Goal: Transaction & Acquisition: Purchase product/service

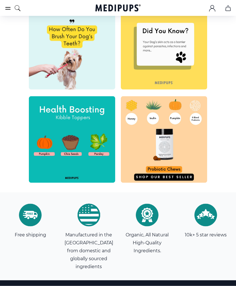
scroll to position [1763, 0]
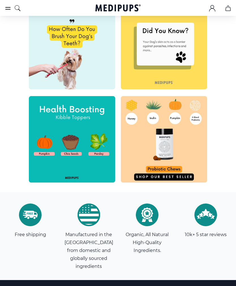
click at [177, 174] on img at bounding box center [164, 139] width 86 height 86
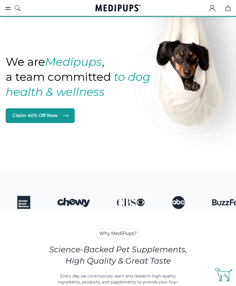
scroll to position [0, 0]
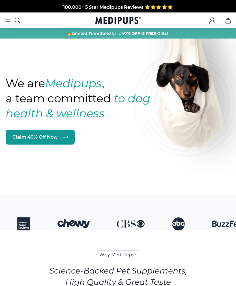
click at [5, 18] on icon "burger-menu" at bounding box center [8, 20] width 7 height 7
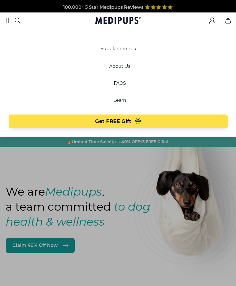
click at [196, 186] on div at bounding box center [118, 143] width 236 height 286
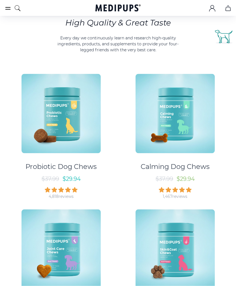
scroll to position [259, 0]
click at [182, 193] on div "1,467 reviews" at bounding box center [175, 195] width 25 height 5
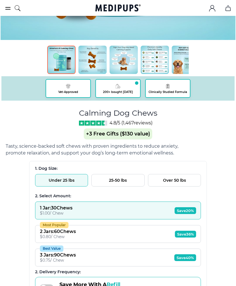
scroll to position [244, 0]
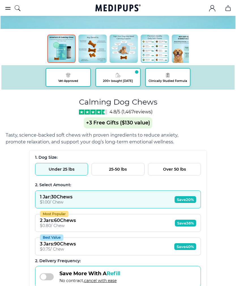
click at [214, 245] on div "BestSeller 200+ people bought in the last 24 hours Calming Dog Chews (+ 3 Free …" at bounding box center [118, 103] width 225 height 619
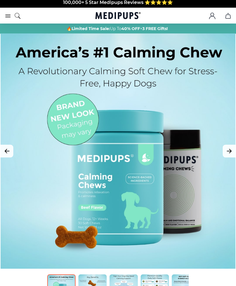
scroll to position [0, 0]
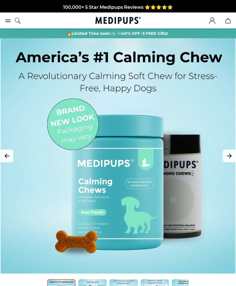
click at [233, 157] on button "Next Image" at bounding box center [229, 155] width 13 height 13
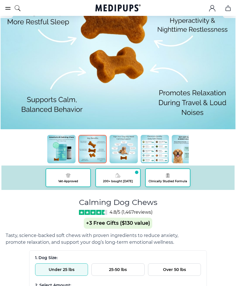
scroll to position [168, 0]
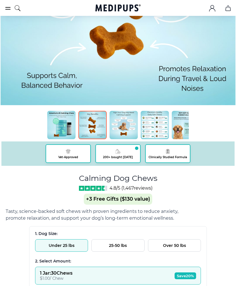
click at [154, 125] on img at bounding box center [155, 125] width 28 height 28
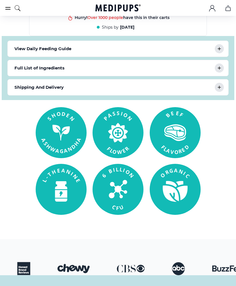
scroll to position [564, 0]
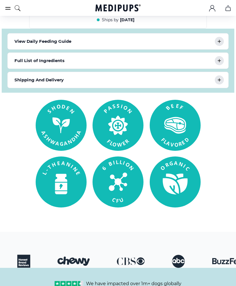
click at [219, 64] on icon at bounding box center [219, 60] width 7 height 7
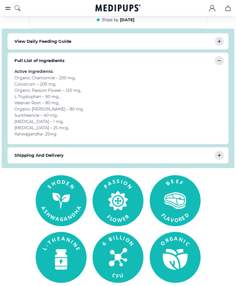
click at [225, 153] on div "Shipping And Delivery" at bounding box center [118, 155] width 221 height 16
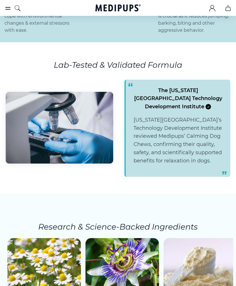
scroll to position [1124, 0]
click at [235, 149] on section "Lab-Tested & Validated Formula The [US_STATE][GEOGRAPHIC_DATA] “ [US_STATE][GEO…" at bounding box center [118, 117] width 236 height 151
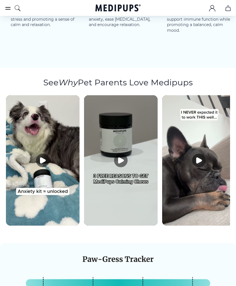
scroll to position [1417, 0]
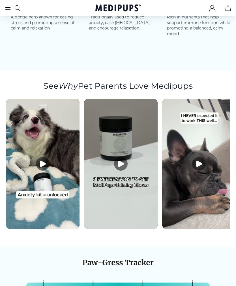
click at [211, 180] on img at bounding box center [199, 164] width 74 height 130
click at [204, 159] on button "Play video" at bounding box center [199, 164] width 14 height 14
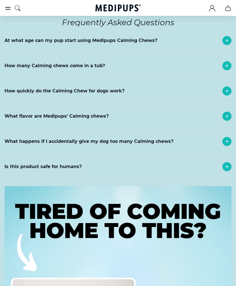
scroll to position [2604, 0]
click at [231, 53] on div "At what age can my pup start using Medipups Calming Chews?" at bounding box center [118, 40] width 227 height 25
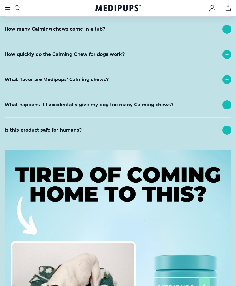
click at [205, 92] on div "What flavor are Medipups’ Calming chews?" at bounding box center [118, 79] width 227 height 25
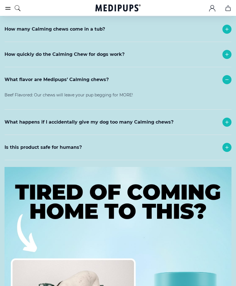
click at [229, 58] on icon at bounding box center [227, 54] width 7 height 7
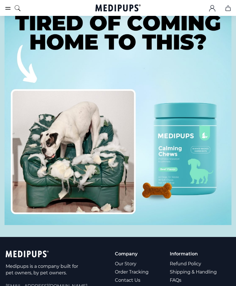
scroll to position [2886, 0]
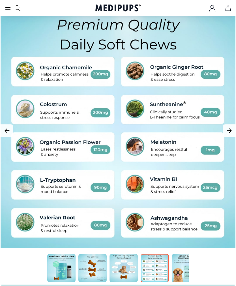
scroll to position [0, 0]
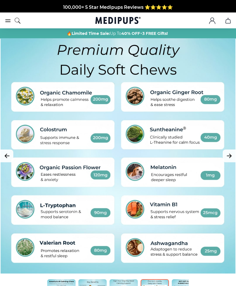
click at [6, 20] on icon "burger-menu" at bounding box center [8, 21] width 5 height 2
